Goal: Communication & Community: Answer question/provide support

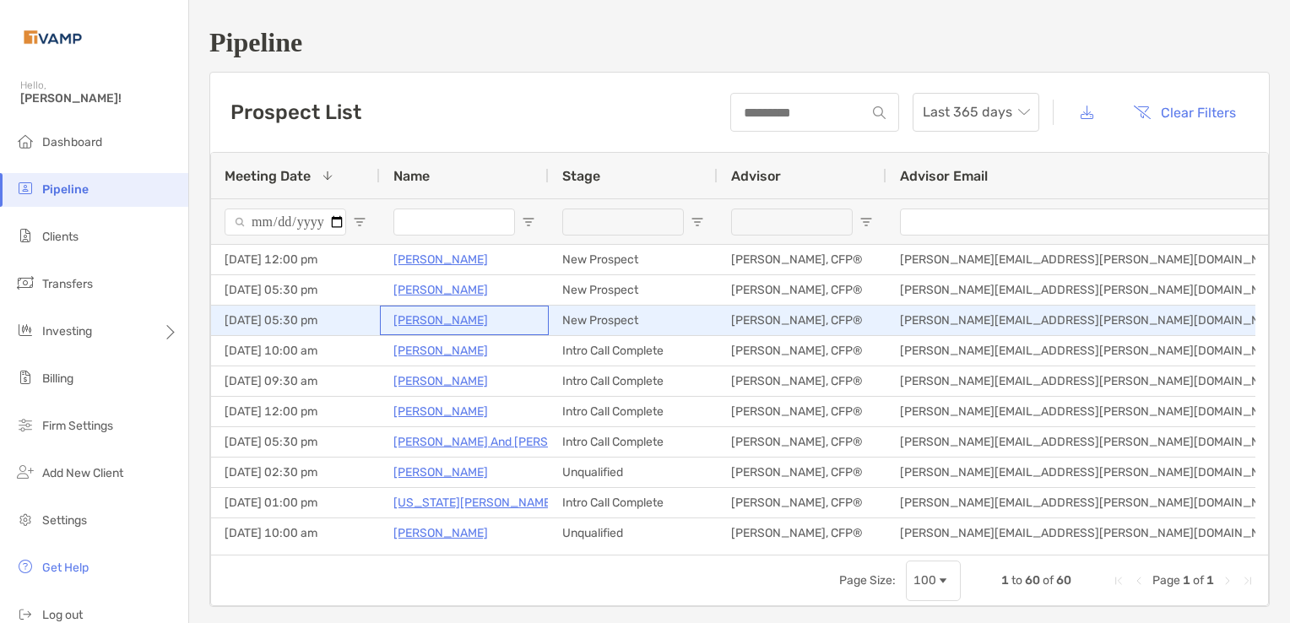
click at [420, 320] on p "Barbara Perez" at bounding box center [440, 320] width 95 height 21
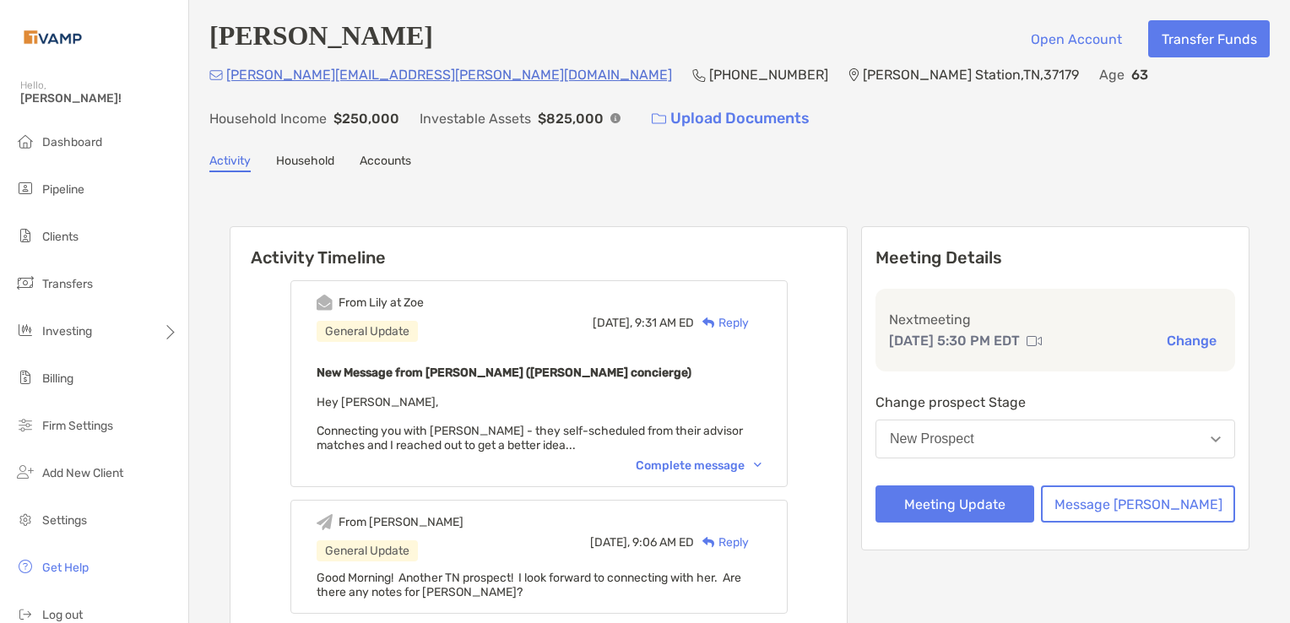
click at [762, 463] on img at bounding box center [758, 465] width 8 height 5
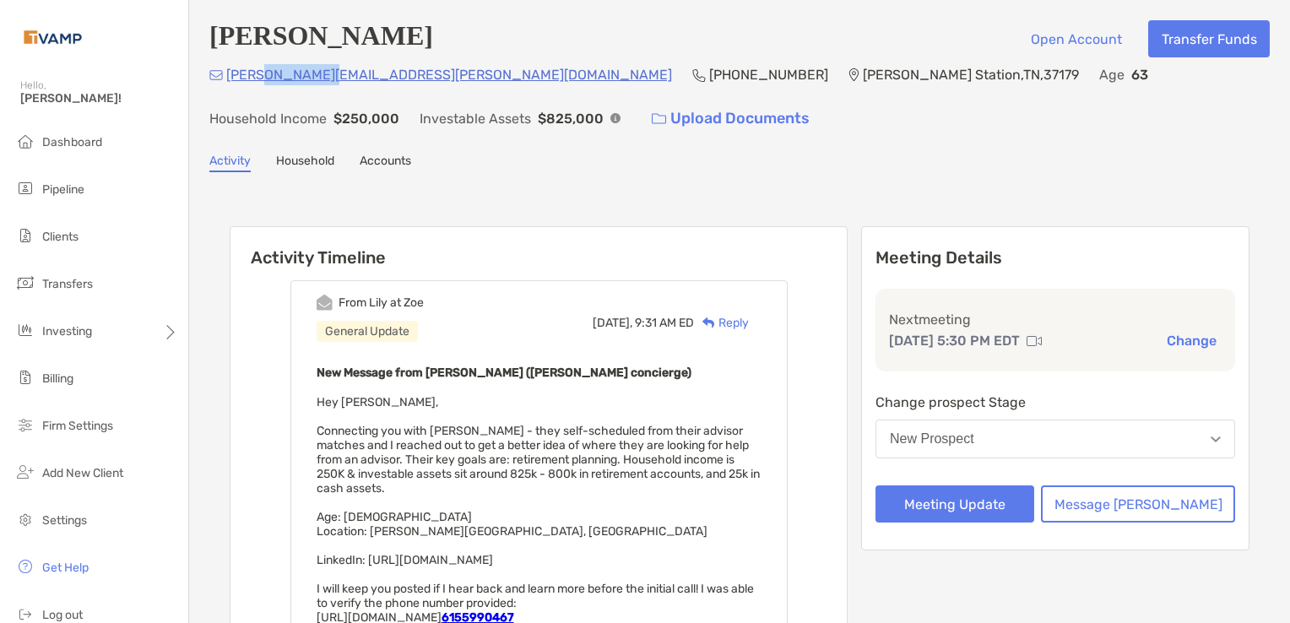
drag, startPoint x: 320, startPoint y: 75, endPoint x: 260, endPoint y: 80, distance: 60.2
click at [260, 80] on p "barb.perez@att.net" at bounding box center [449, 74] width 446 height 21
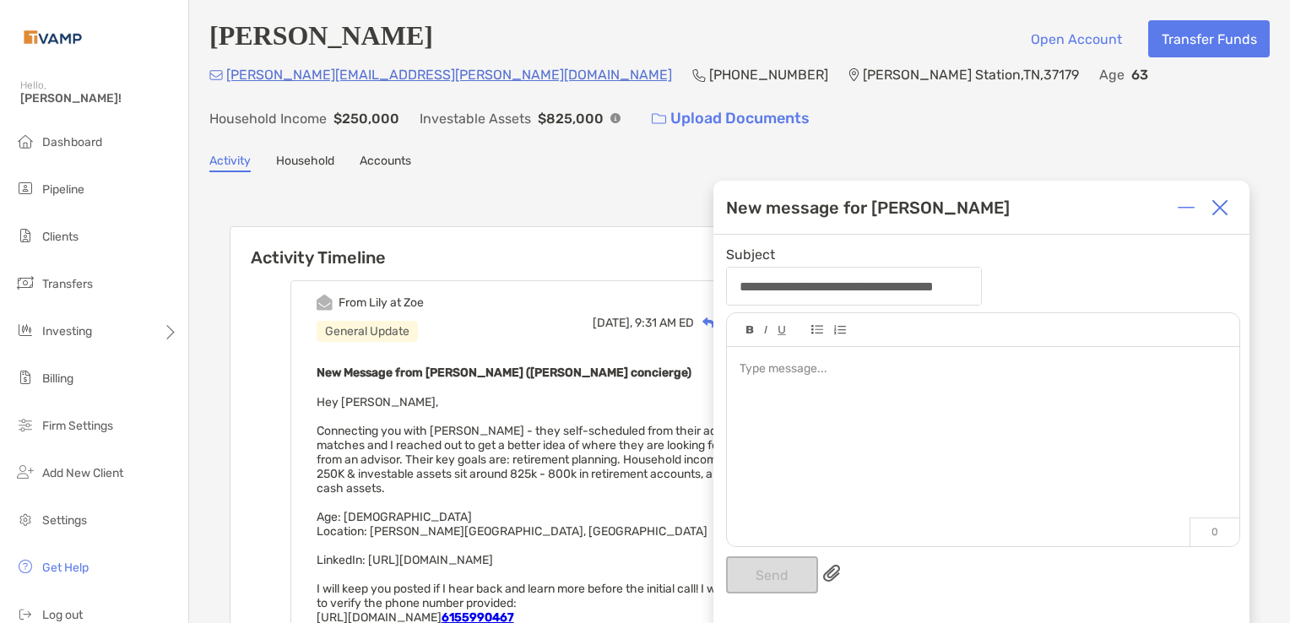
drag, startPoint x: 399, startPoint y: 546, endPoint x: 637, endPoint y: 546, distance: 238.9
click at [637, 546] on div "New Message from Lily Kraus (Zoe concierge) Hey Melissa, Connecting you with Ba…" at bounding box center [539, 529] width 445 height 334
copy span "https://www.linkedin.com/in/barbperez/"
click at [1220, 208] on img at bounding box center [1220, 207] width 17 height 17
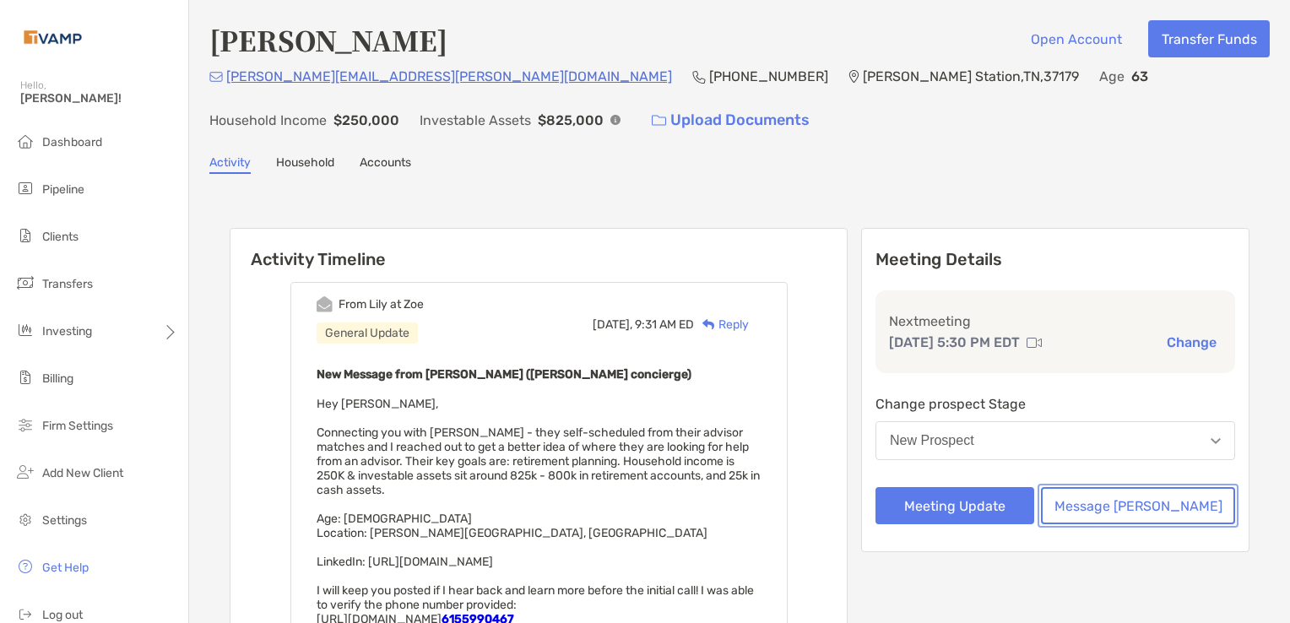
click at [1128, 502] on button "Message [PERSON_NAME]" at bounding box center [1138, 505] width 194 height 37
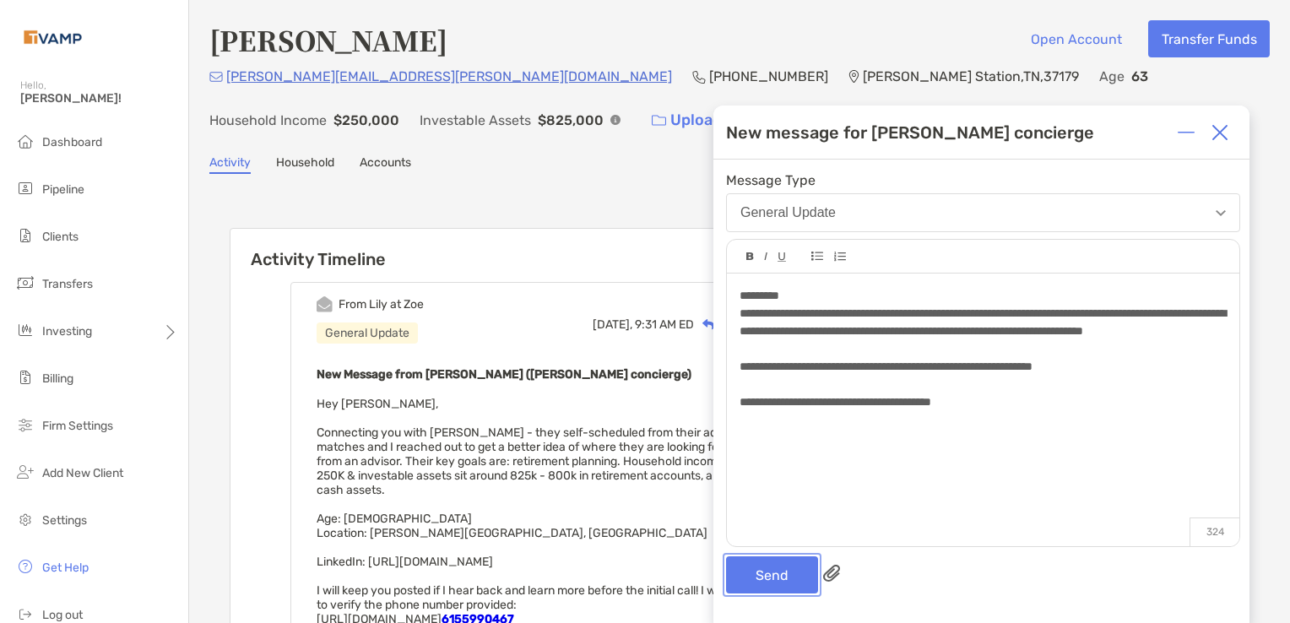
click at [776, 581] on button "Send" at bounding box center [772, 574] width 92 height 37
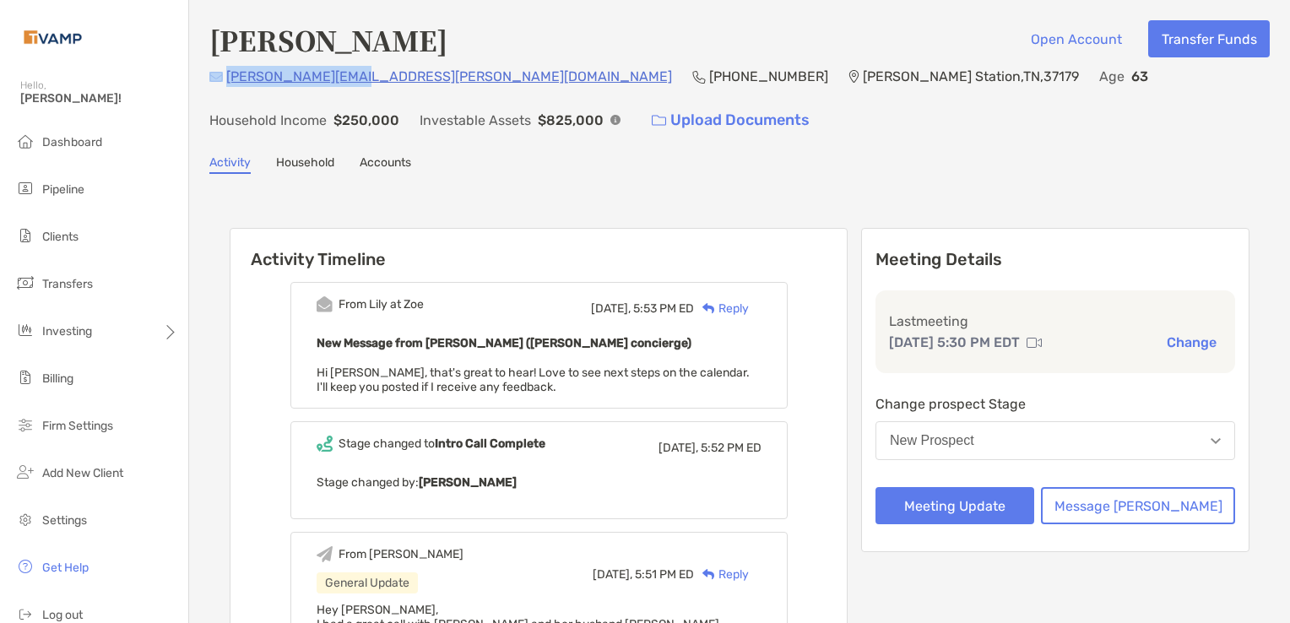
drag, startPoint x: 347, startPoint y: 69, endPoint x: 223, endPoint y: 69, distance: 124.1
click at [223, 69] on div "barb.perez@att.net (615) 599-0467 Thompson's Station , TN , 37179 Age 63 Househ…" at bounding box center [739, 102] width 1060 height 73
copy div "barb.perez@att.net"
